Goal: Transaction & Acquisition: Purchase product/service

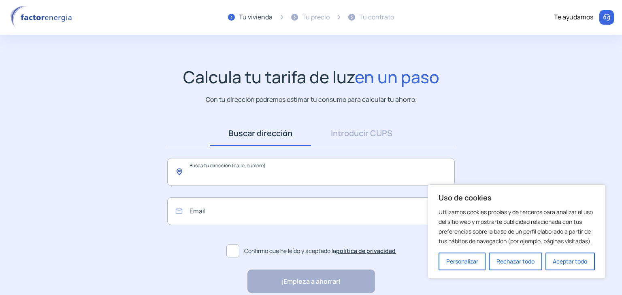
click at [288, 179] on input "text" at bounding box center [310, 172] width 287 height 28
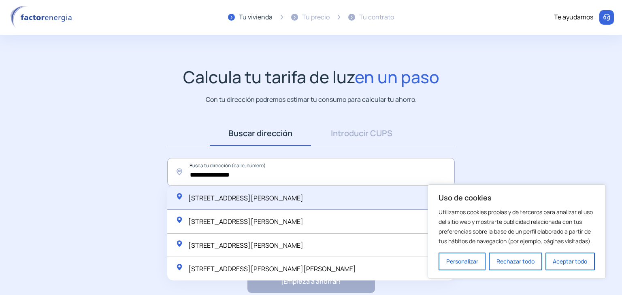
click at [286, 204] on div "Calle Herrerías, 27, Logroño, España" at bounding box center [310, 199] width 287 height 24
type input "**********"
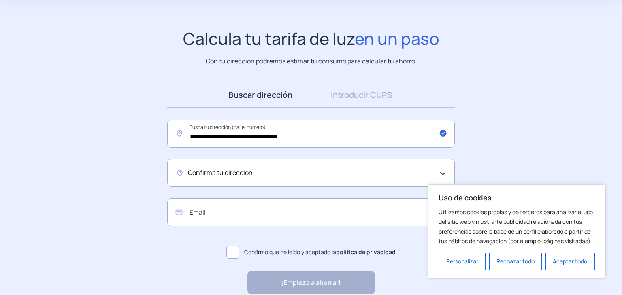
scroll to position [39, 0]
click at [286, 170] on div "Confirma tu dirección" at bounding box center [309, 173] width 242 height 11
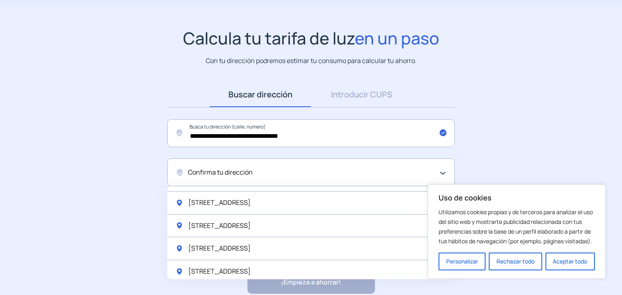
scroll to position [936, 0]
click at [269, 168] on div "Confirma tu dirección" at bounding box center [309, 173] width 242 height 11
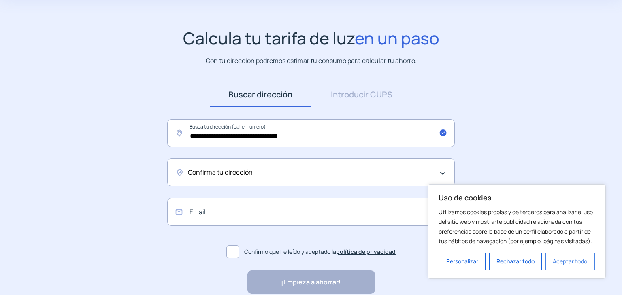
click at [572, 266] on button "Aceptar todo" at bounding box center [569, 262] width 49 height 18
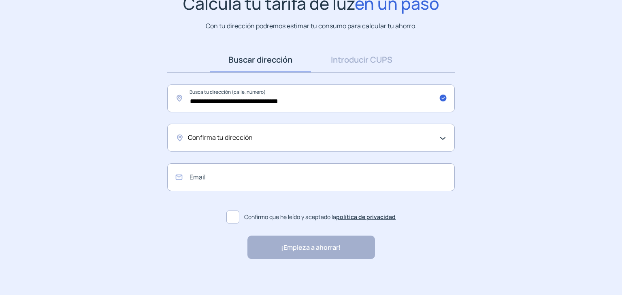
scroll to position [78, 0]
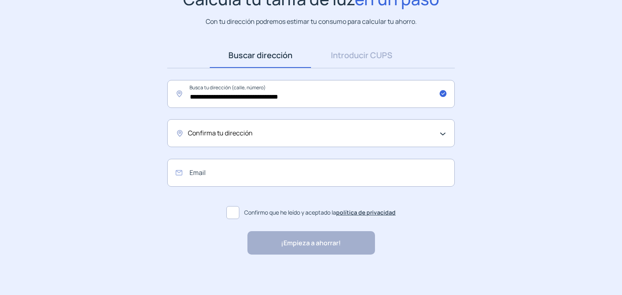
click at [429, 137] on div "Confirma tu dirección" at bounding box center [309, 133] width 242 height 11
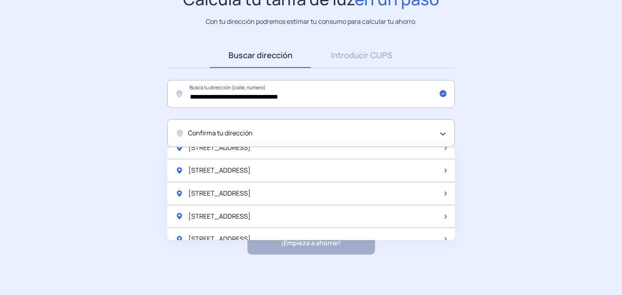
scroll to position [1070, 0]
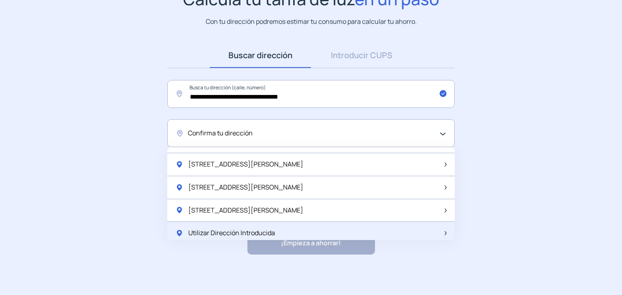
click at [435, 232] on div "Utilizar Dirección Introducida" at bounding box center [310, 233] width 287 height 23
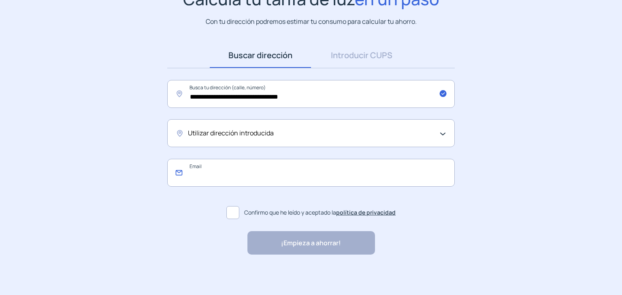
click at [331, 167] on input "email" at bounding box center [310, 173] width 287 height 28
type input "**********"
click at [233, 216] on span at bounding box center [232, 212] width 13 height 13
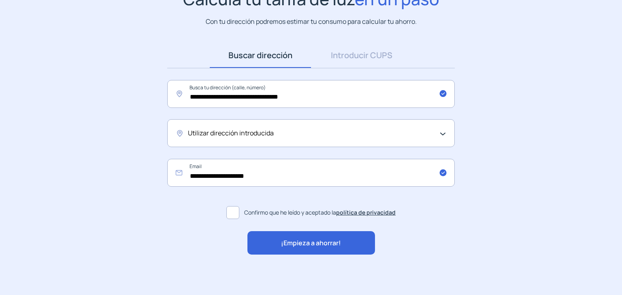
click at [295, 243] on span "¡Empieza a ahorrar!" at bounding box center [311, 243] width 60 height 11
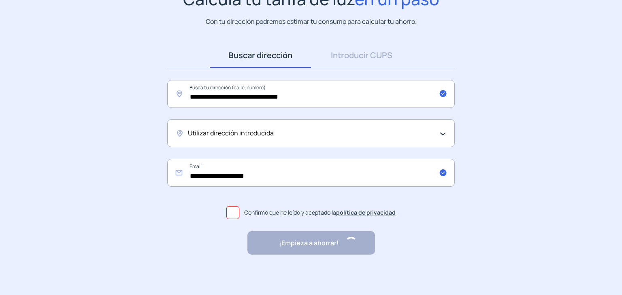
scroll to position [0, 0]
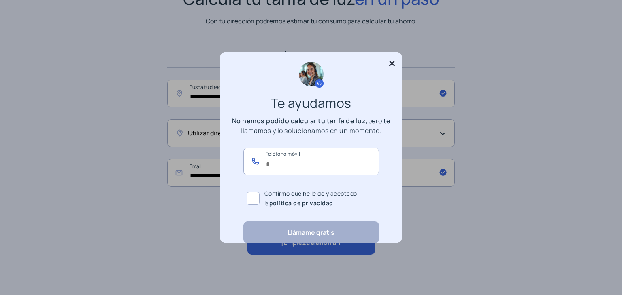
click at [308, 154] on input "text" at bounding box center [311, 162] width 136 height 28
click at [256, 198] on label "Confirmo que he leído y aceptado la política de privacidad" at bounding box center [311, 199] width 136 height 26
click at [393, 64] on icon at bounding box center [392, 64] width 6 height 6
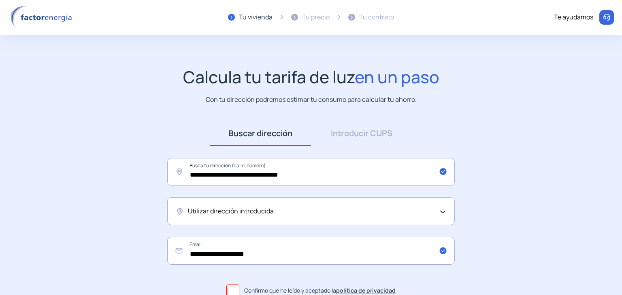
click at [63, 21] on img at bounding box center [42, 17] width 69 height 23
click at [30, 16] on img at bounding box center [42, 17] width 69 height 23
click at [592, 16] on div "Te ayudamos" at bounding box center [573, 17] width 39 height 11
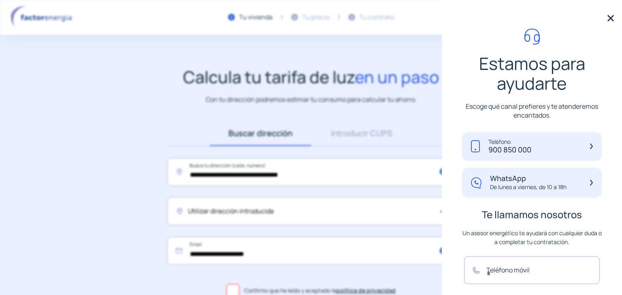
click at [566, 188] on p "De lunes a viernes, de 10 a 18h" at bounding box center [528, 187] width 76 height 8
click at [516, 172] on div "WhatsApp De lunes a viernes, de 10 a 18h" at bounding box center [532, 183] width 140 height 30
click at [607, 15] on img at bounding box center [610, 18] width 12 height 12
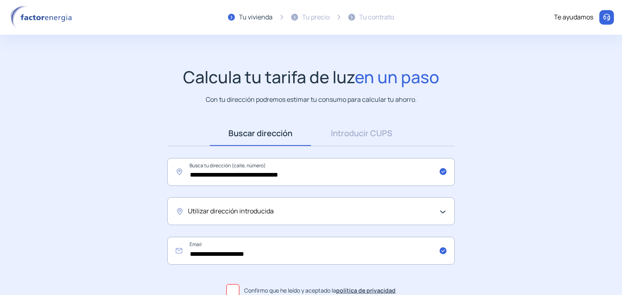
click at [368, 106] on app-search-direction-cups "**********" at bounding box center [311, 200] width 622 height 266
